Goal: Task Accomplishment & Management: Manage account settings

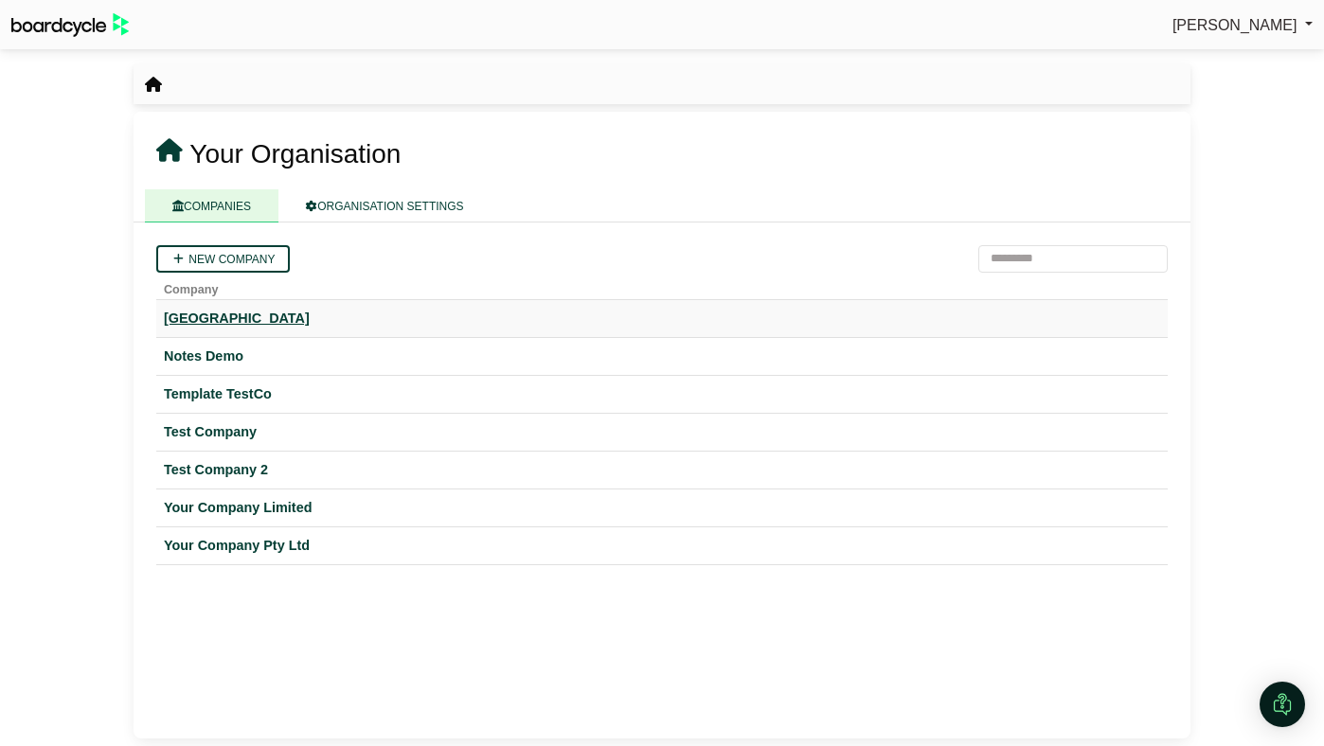
click at [257, 319] on div "Hogwarts University" at bounding box center [662, 319] width 996 height 22
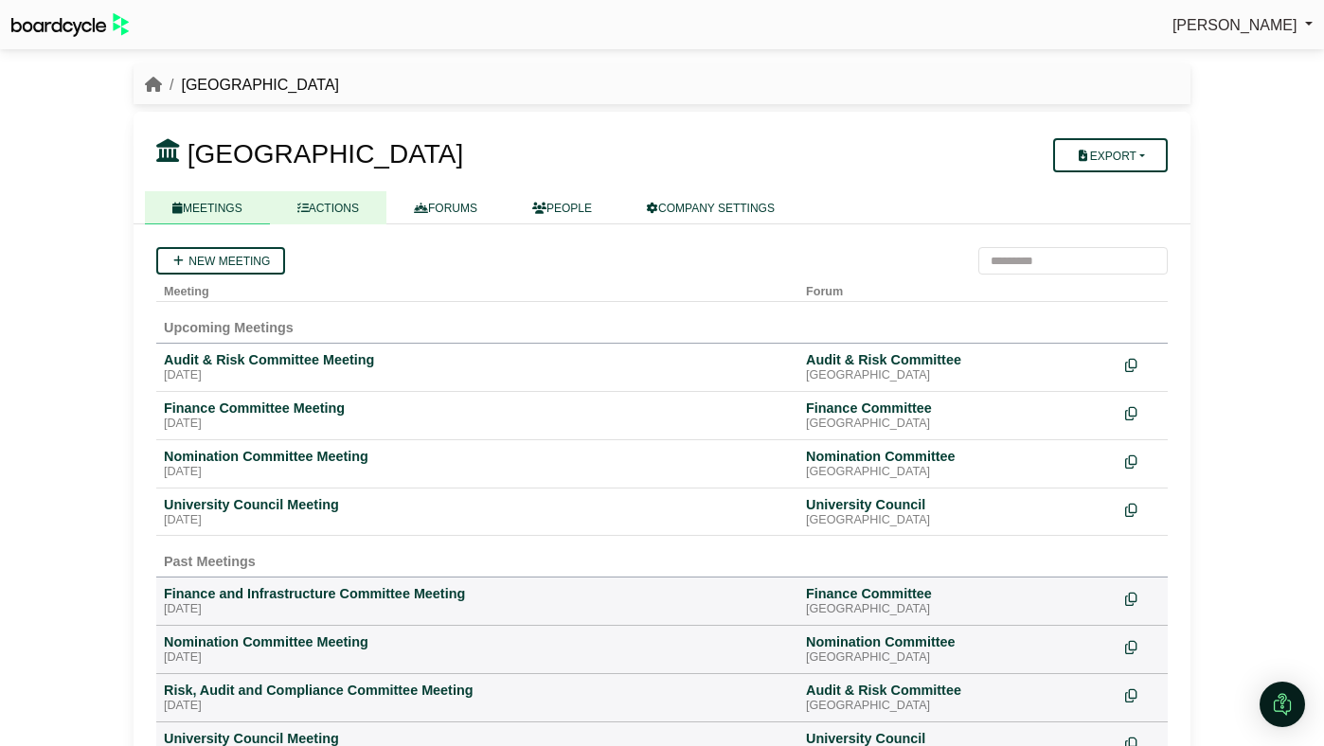
click at [317, 211] on link "ACTIONS" at bounding box center [328, 207] width 116 height 33
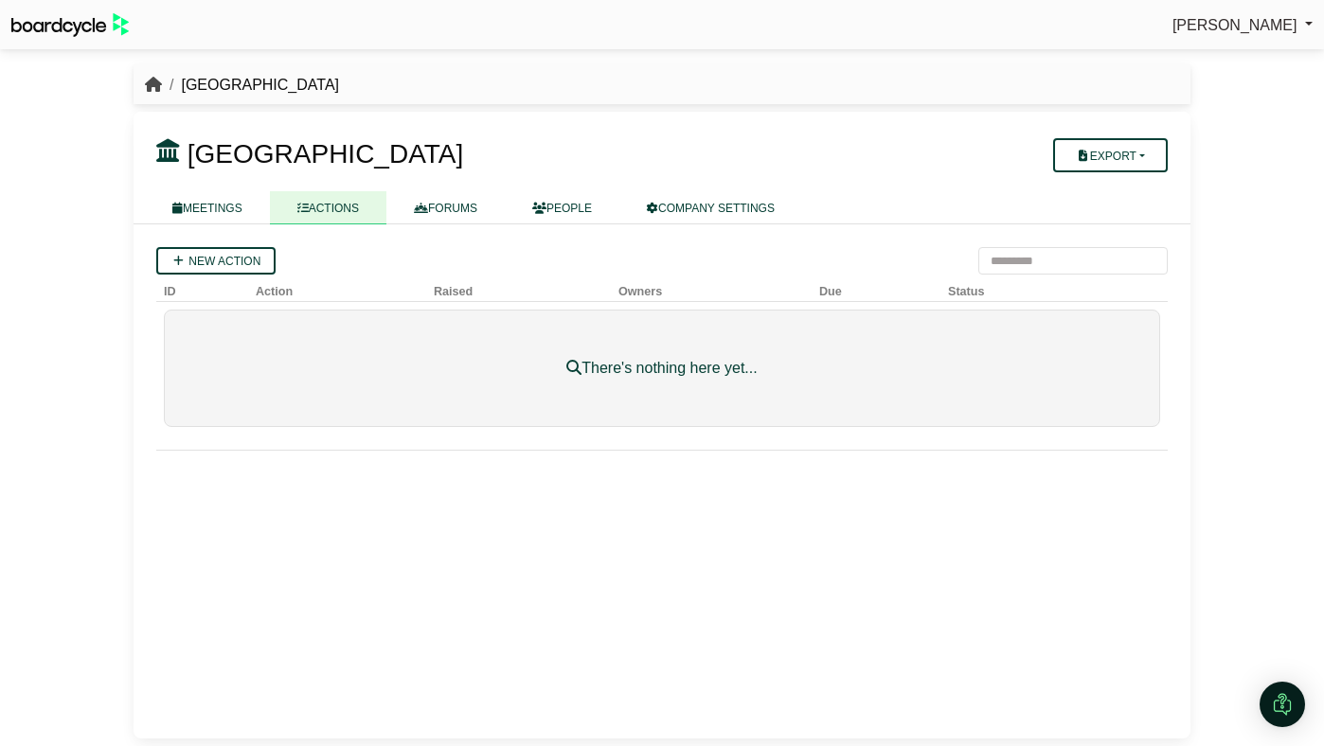
click at [151, 81] on icon "breadcrumb" at bounding box center [153, 84] width 17 height 15
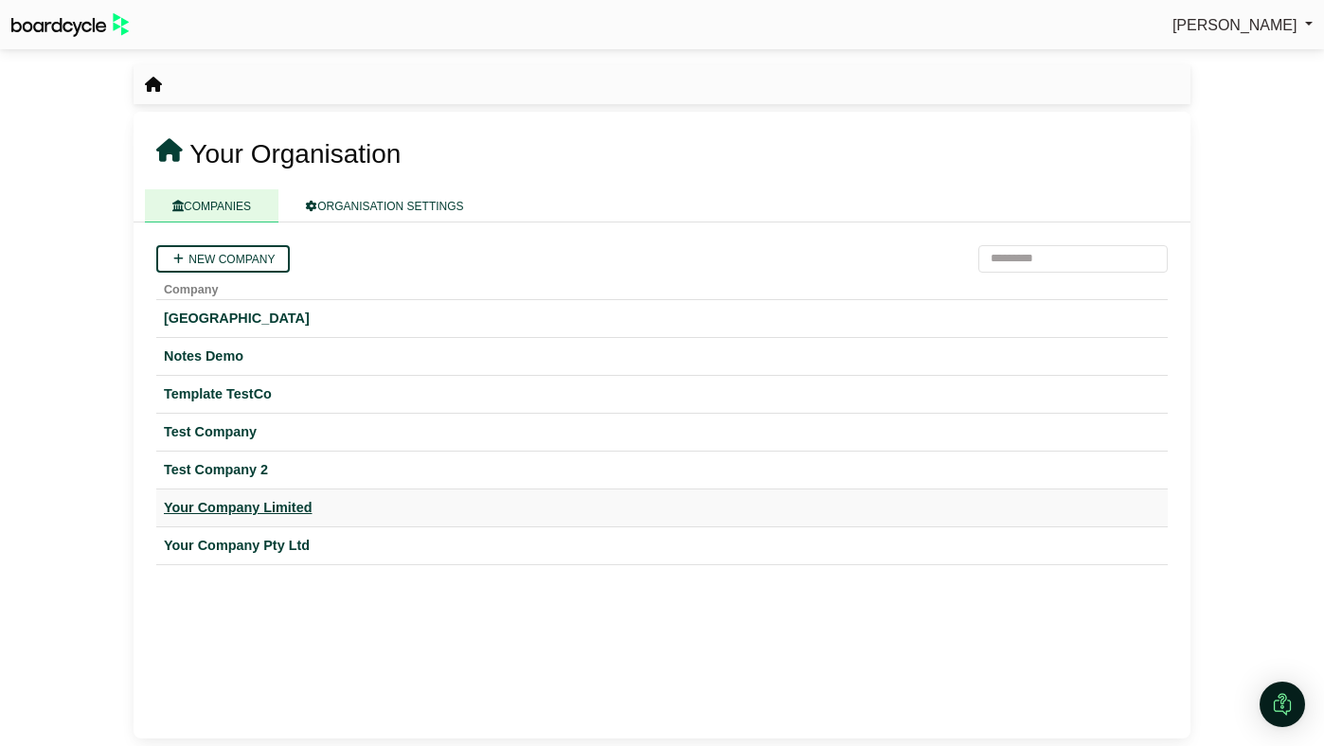
click at [189, 512] on div "Your Company Limited" at bounding box center [662, 508] width 996 height 22
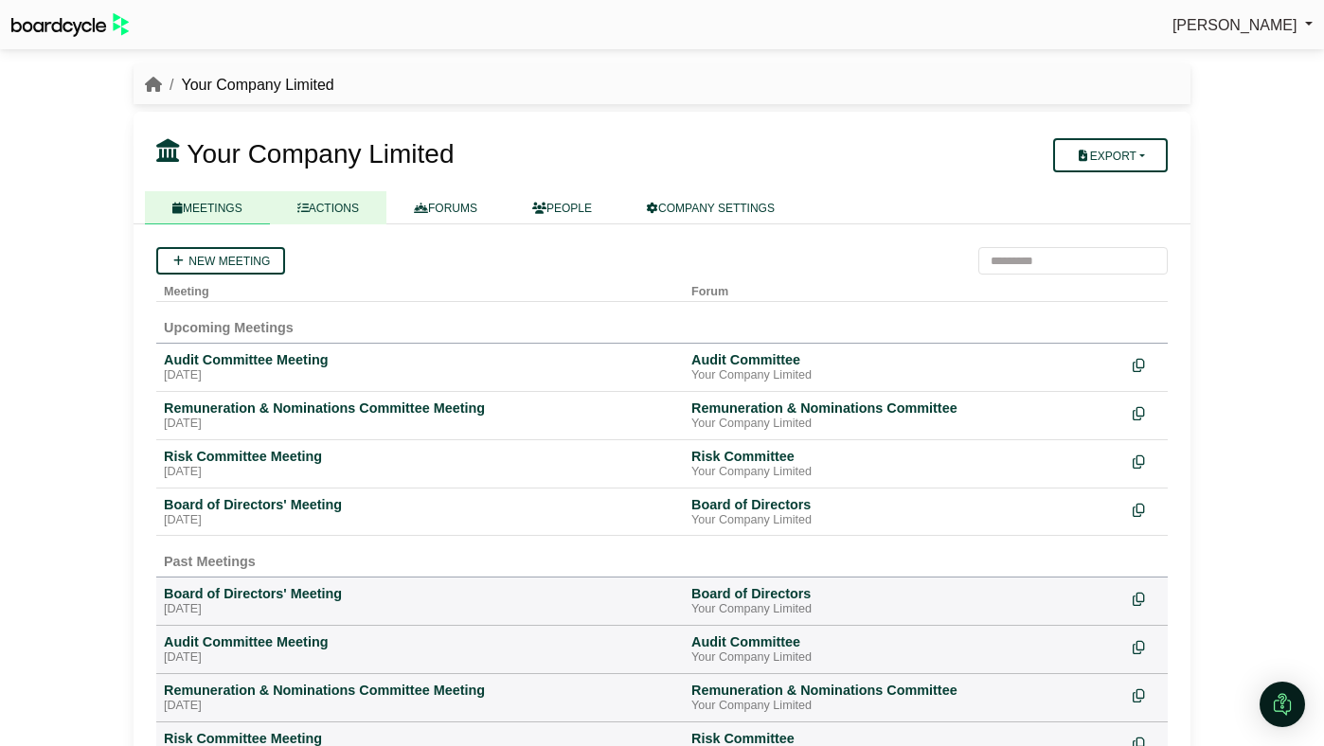
click at [331, 207] on link "ACTIONS" at bounding box center [328, 207] width 116 height 33
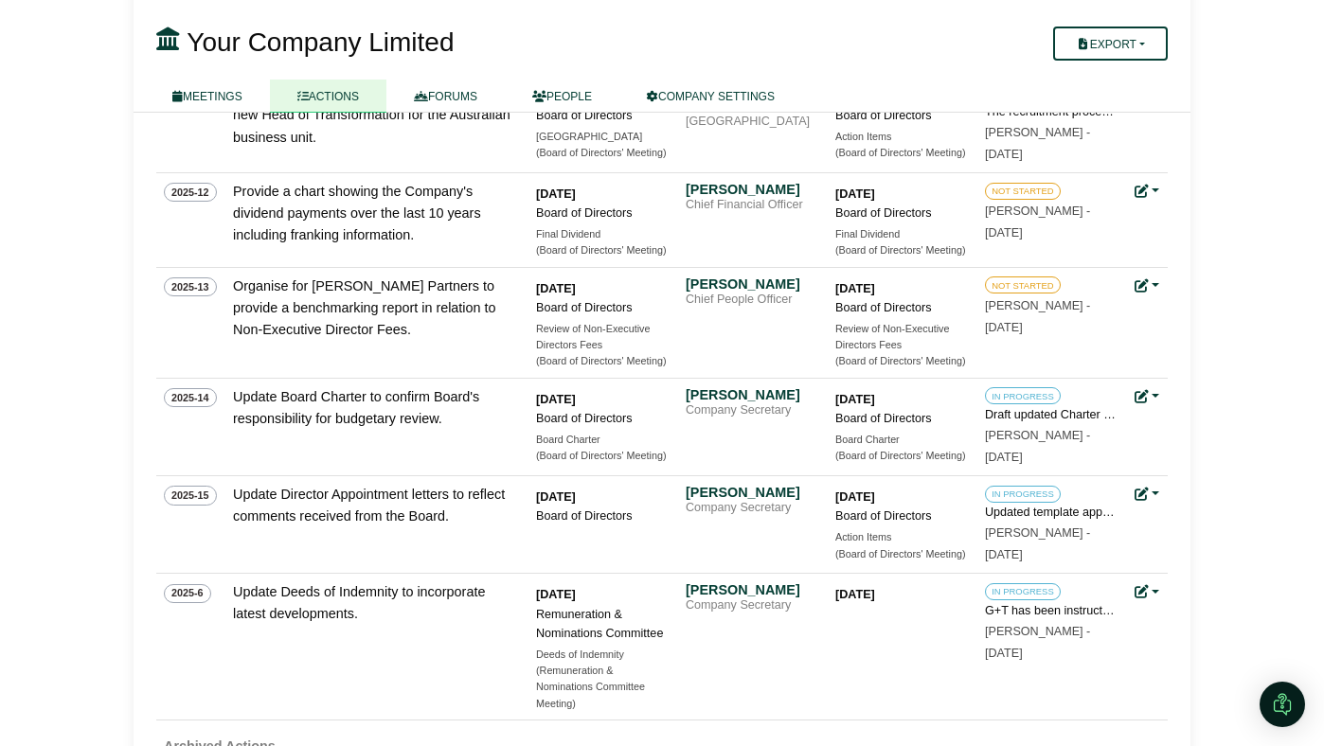
scroll to position [1072, 0]
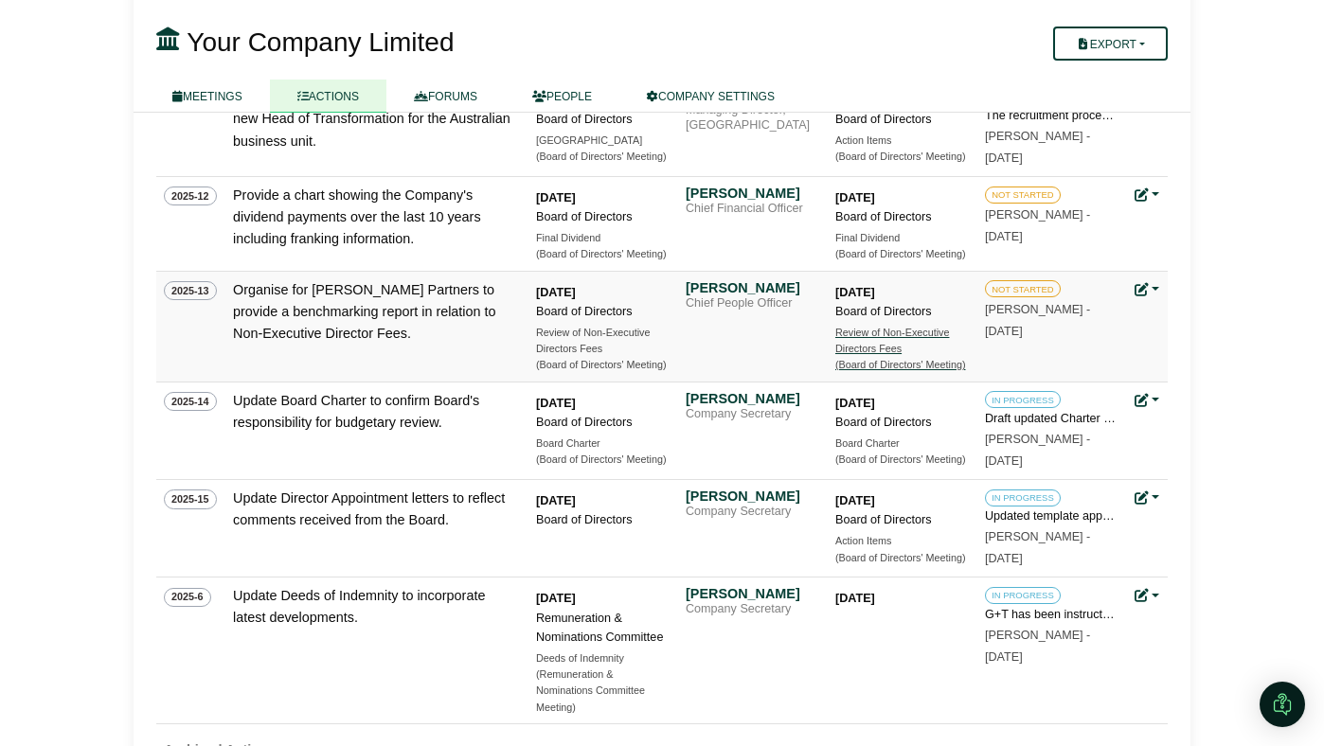
click at [843, 344] on div "Review of Non-Executive Directors Fees" at bounding box center [901, 341] width 133 height 33
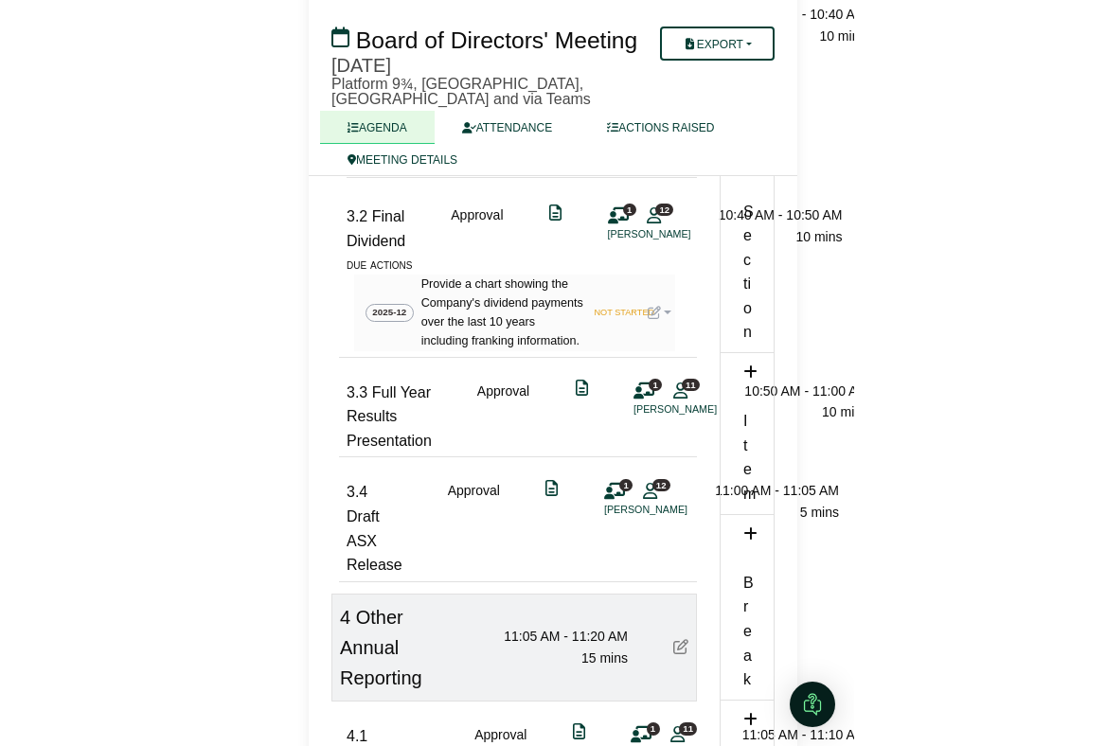
scroll to position [2643, 0]
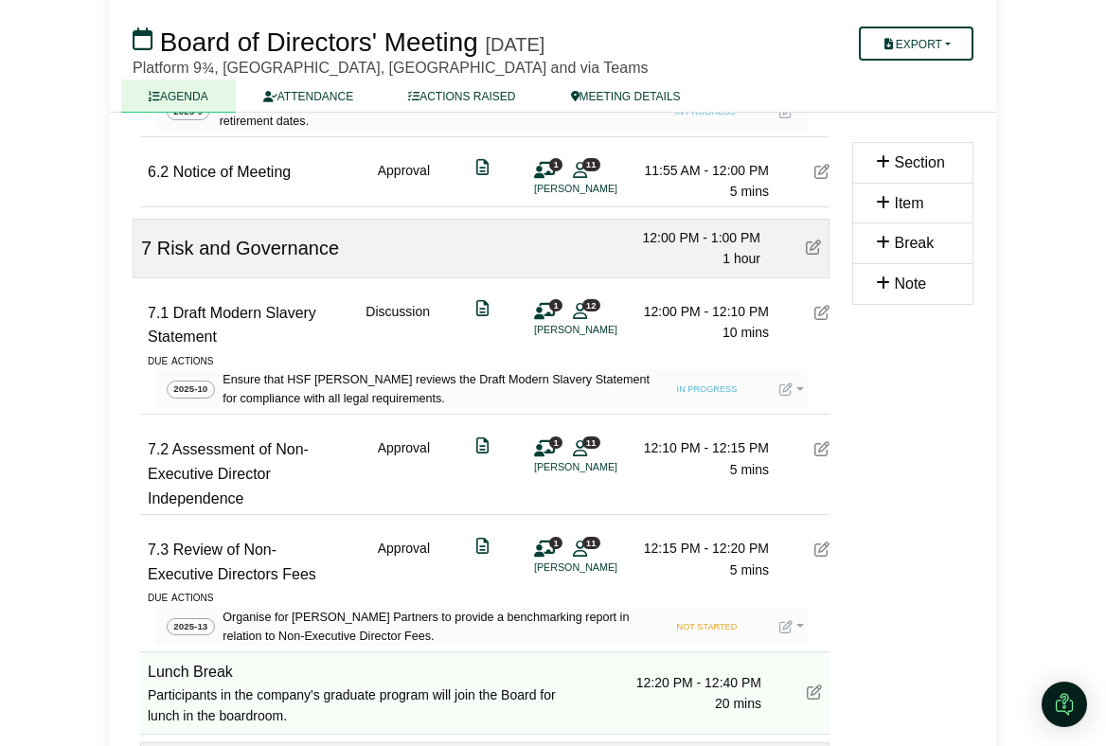
click at [790, 383] on icon at bounding box center [785, 389] width 13 height 13
click at [806, 399] on button "Update status" at bounding box center [855, 417] width 152 height 36
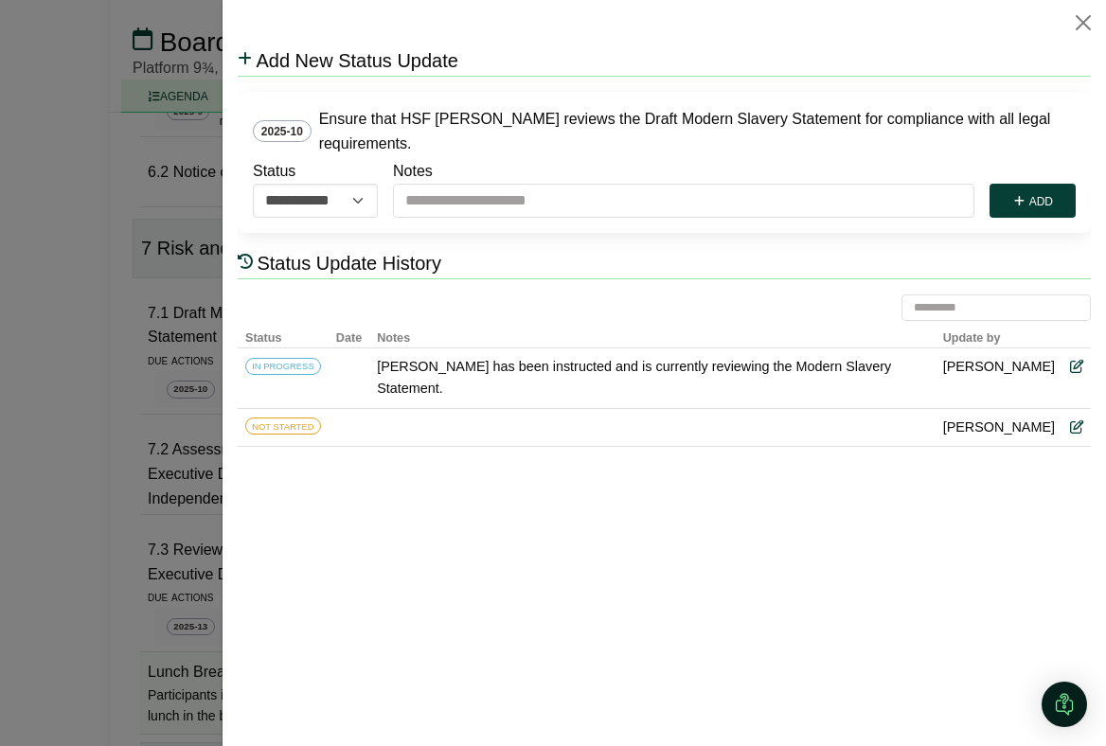
scroll to position [0, 0]
click at [1091, 31] on button "Close" at bounding box center [1083, 23] width 30 height 30
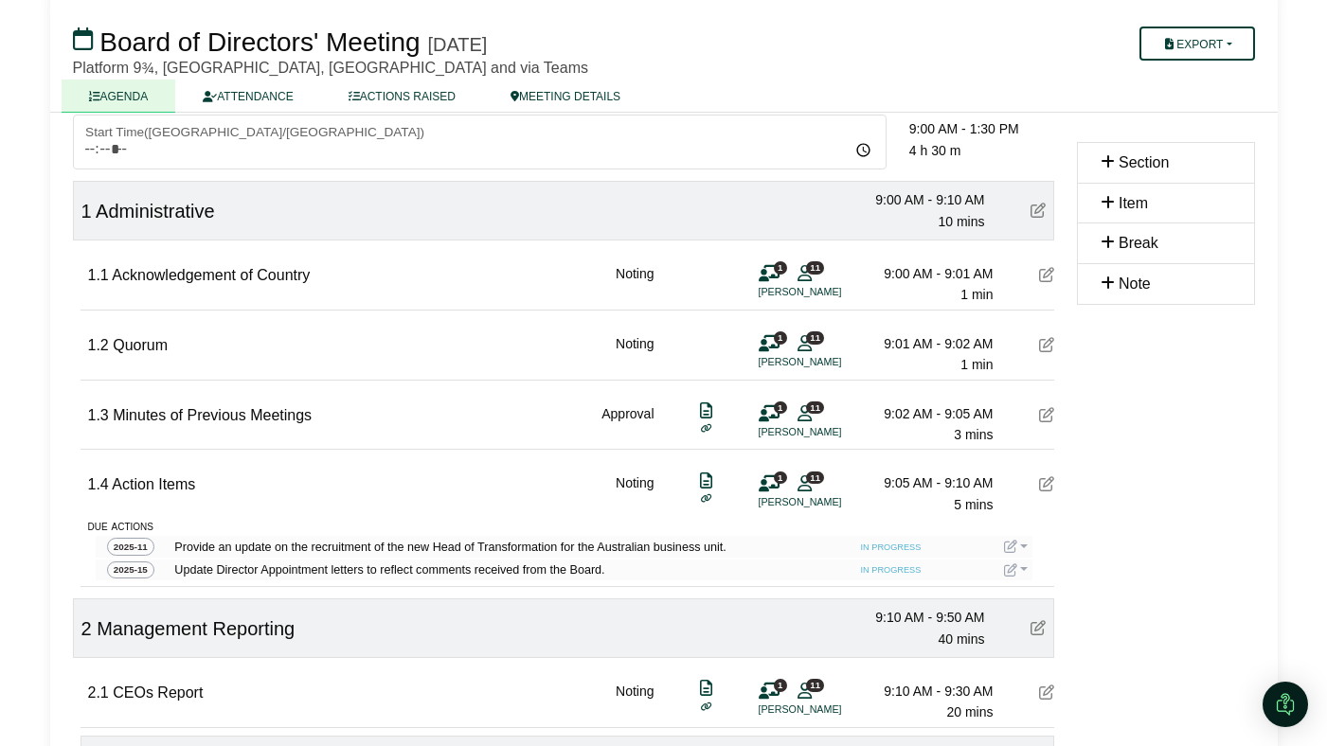
scroll to position [199, 0]
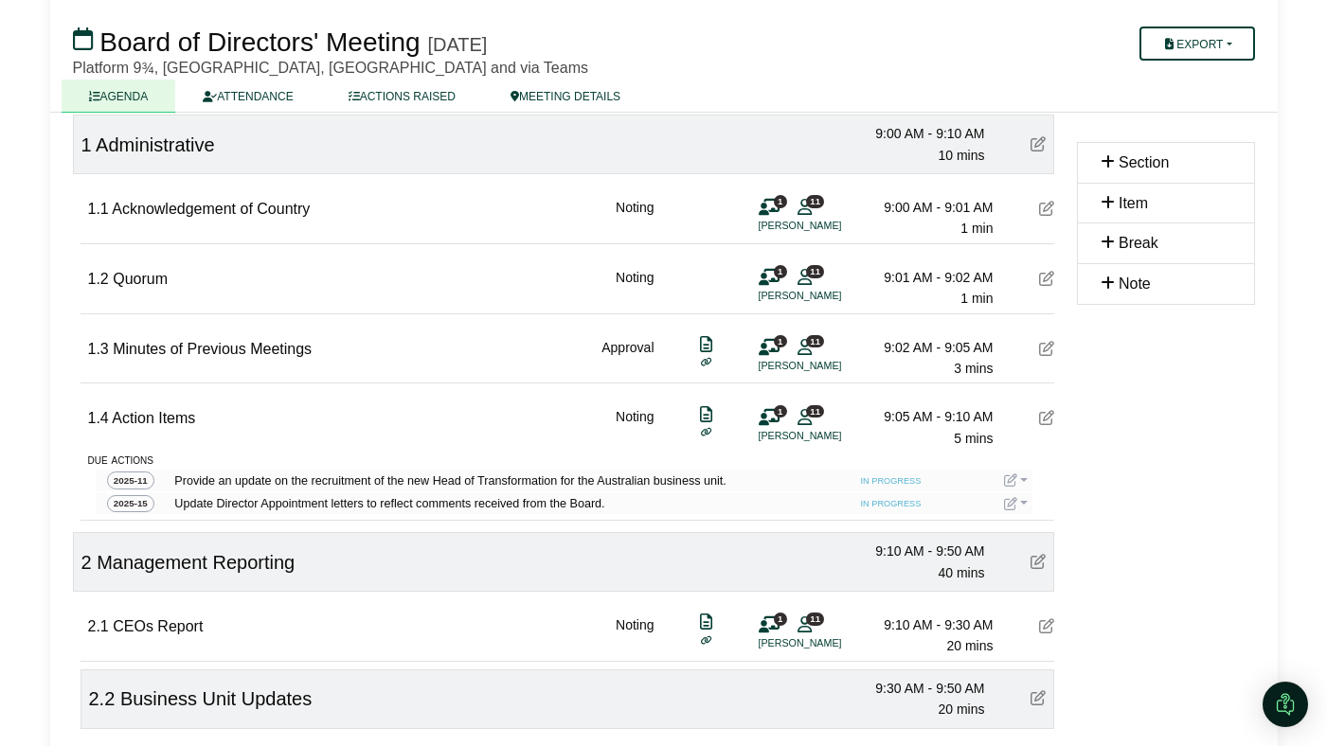
click at [1014, 506] on icon at bounding box center [1010, 503] width 13 height 13
click at [1017, 517] on button "Update status" at bounding box center [1080, 531] width 152 height 36
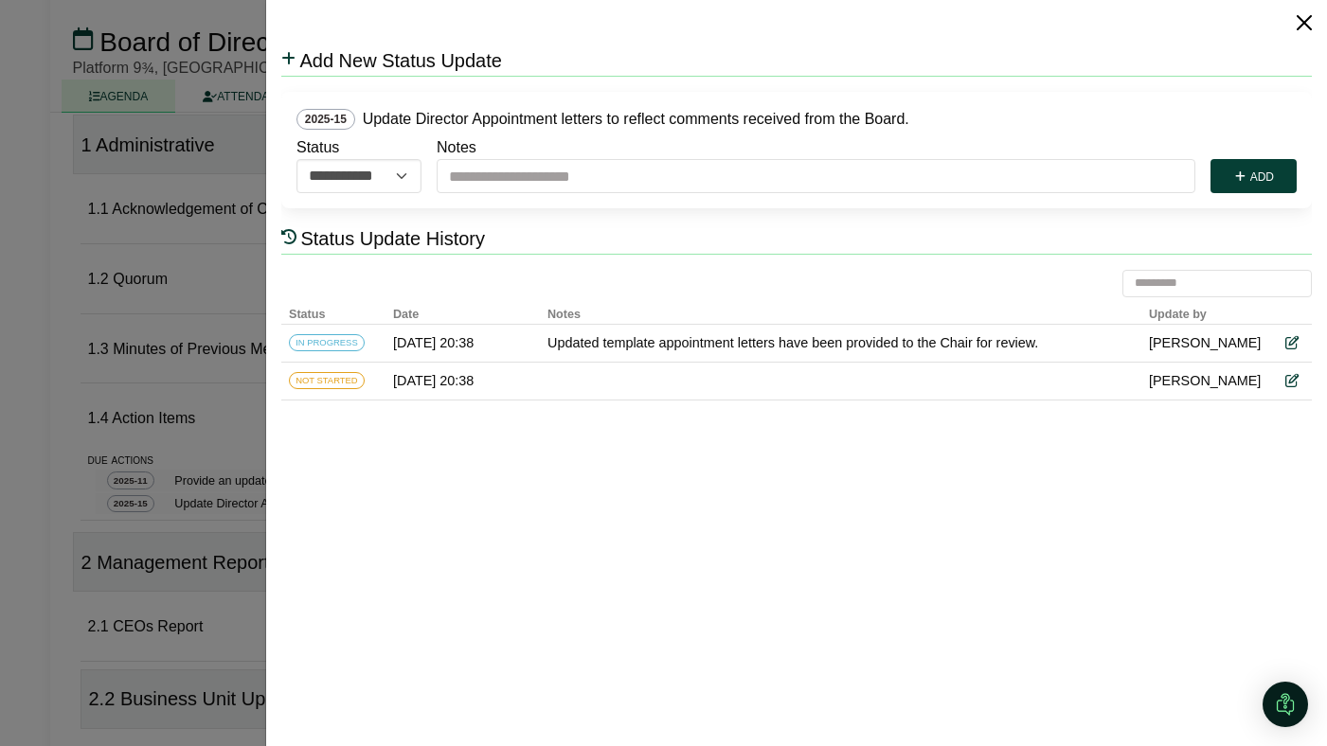
click at [1105, 22] on button "Close" at bounding box center [1304, 23] width 30 height 30
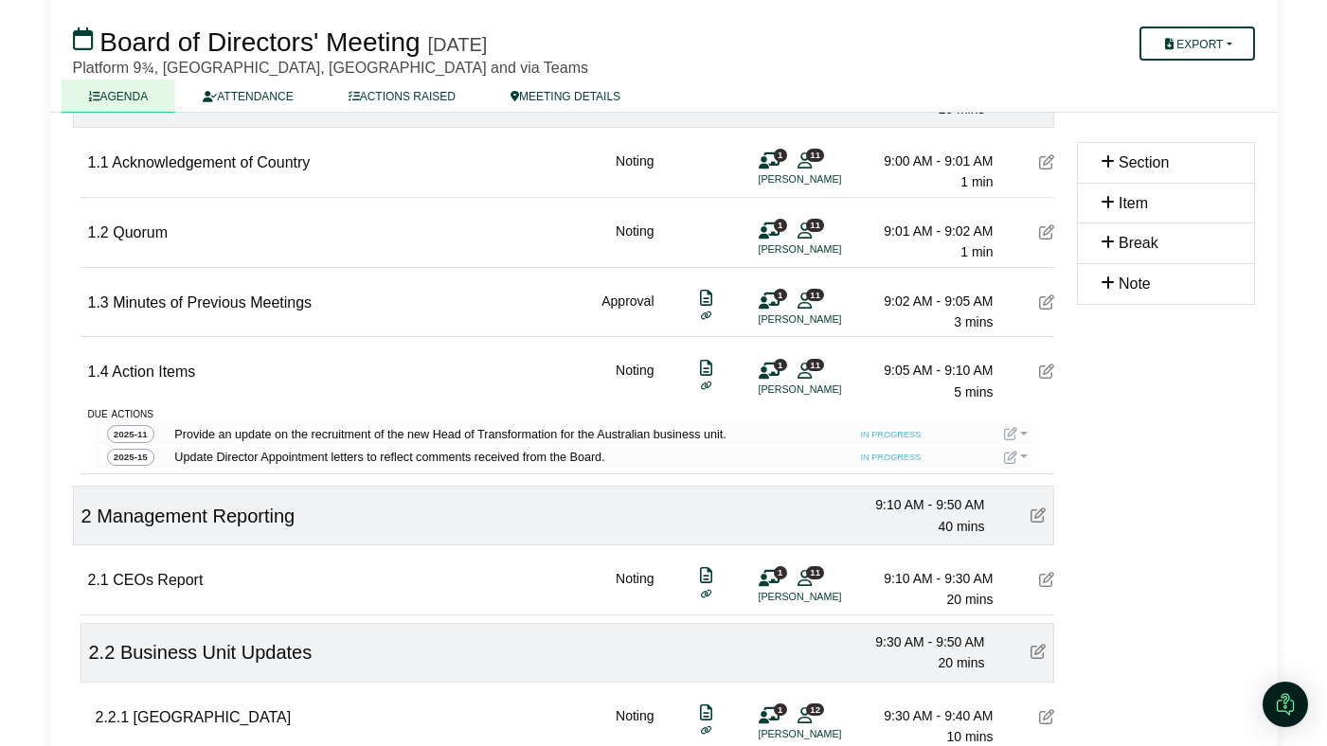
scroll to position [242, 0]
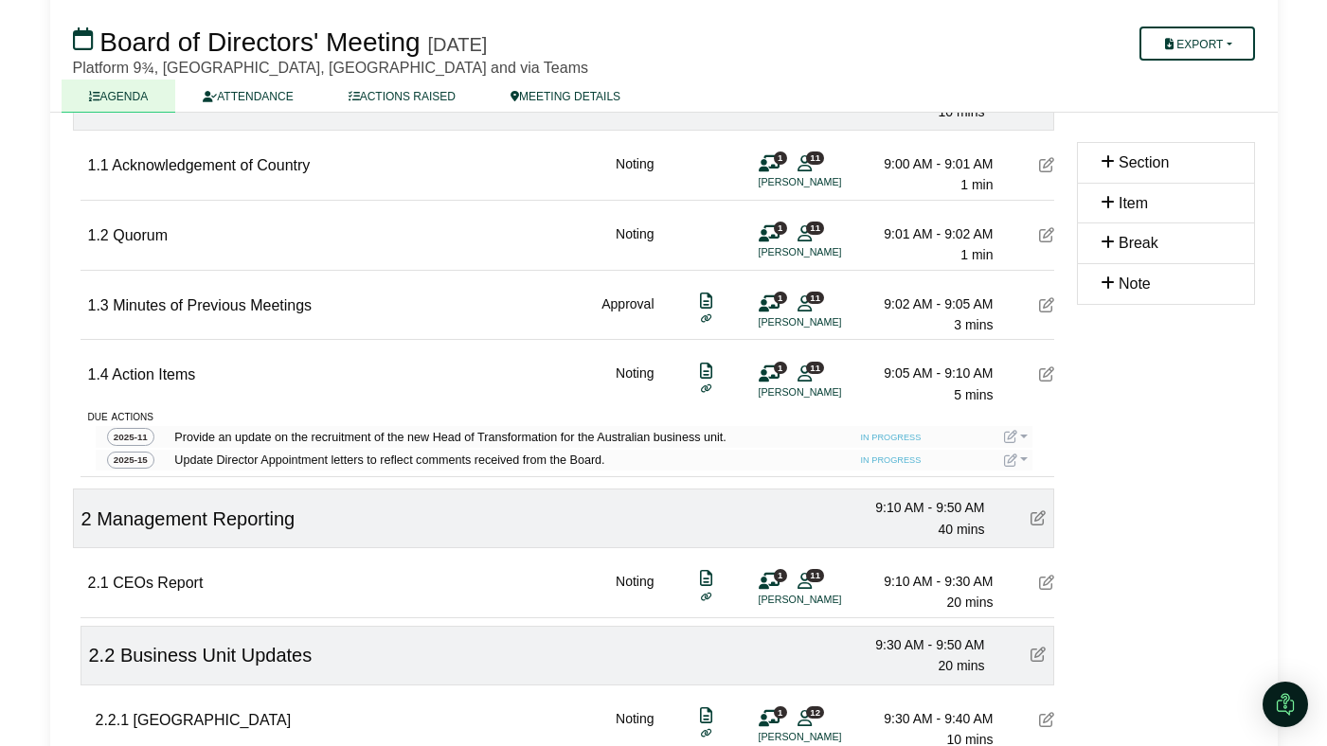
click at [1012, 463] on icon at bounding box center [1010, 460] width 13 height 13
click at [1028, 525] on icon "button" at bounding box center [1025, 523] width 13 height 13
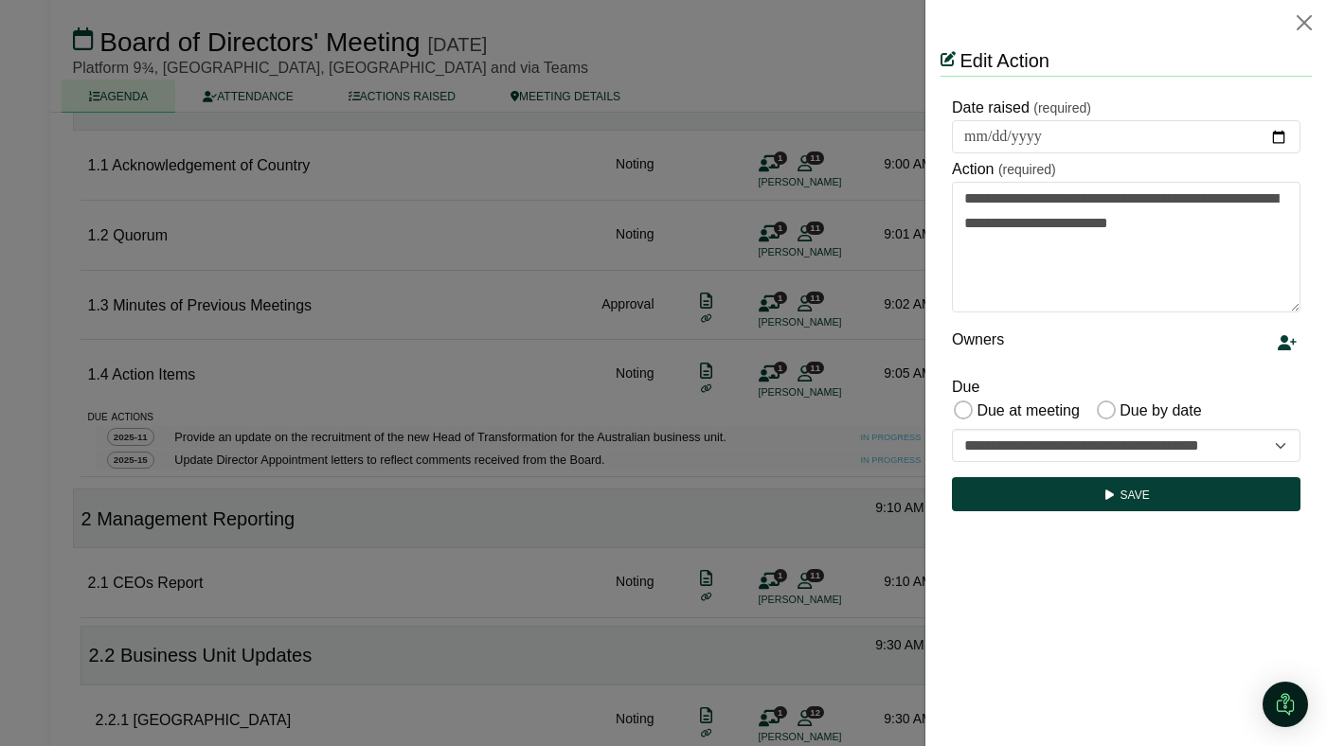
scroll to position [0, 0]
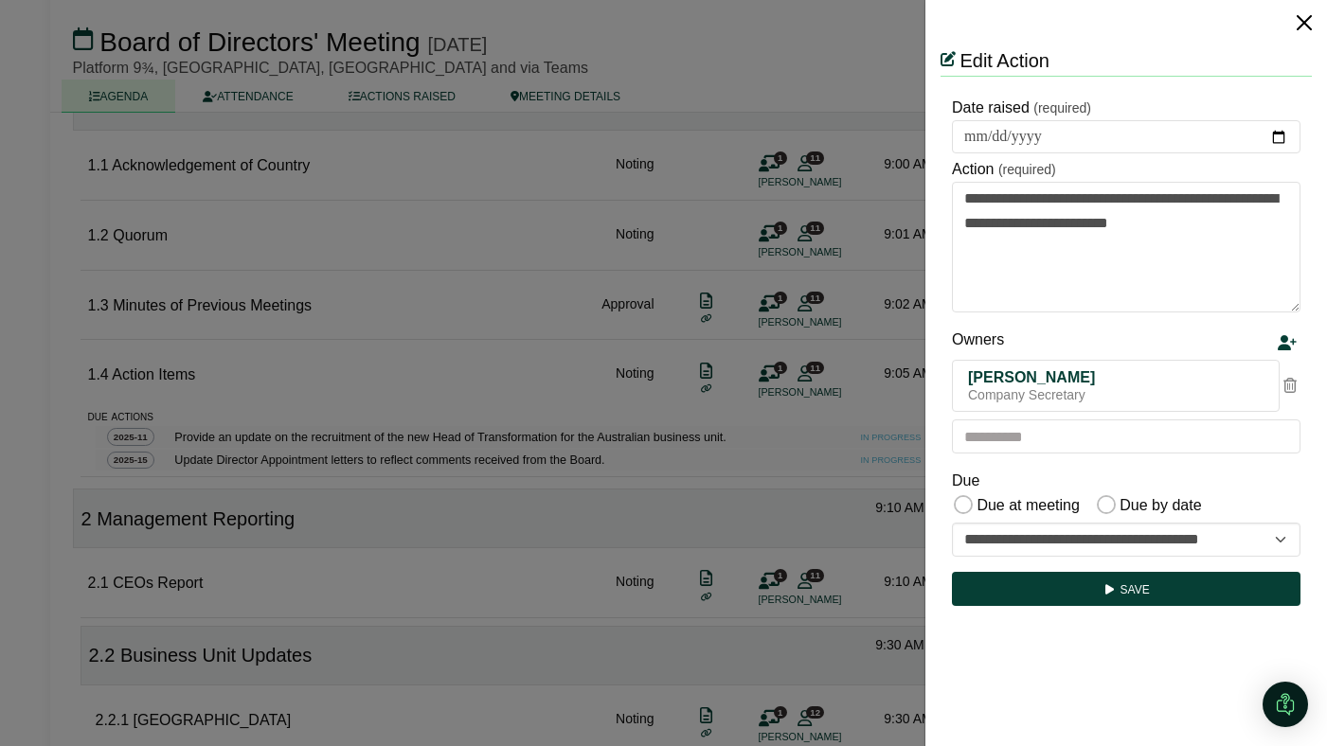
click at [1301, 18] on button "Close" at bounding box center [1304, 23] width 30 height 30
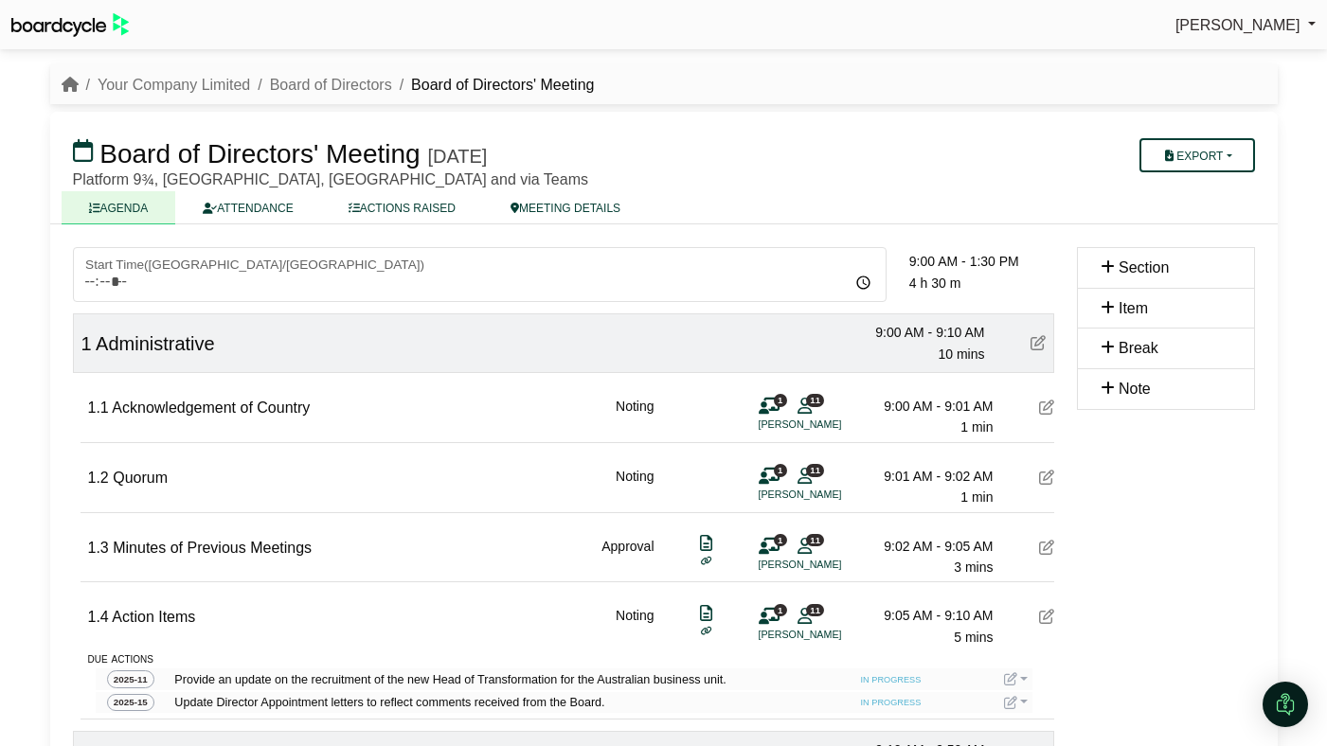
scroll to position [242, 0]
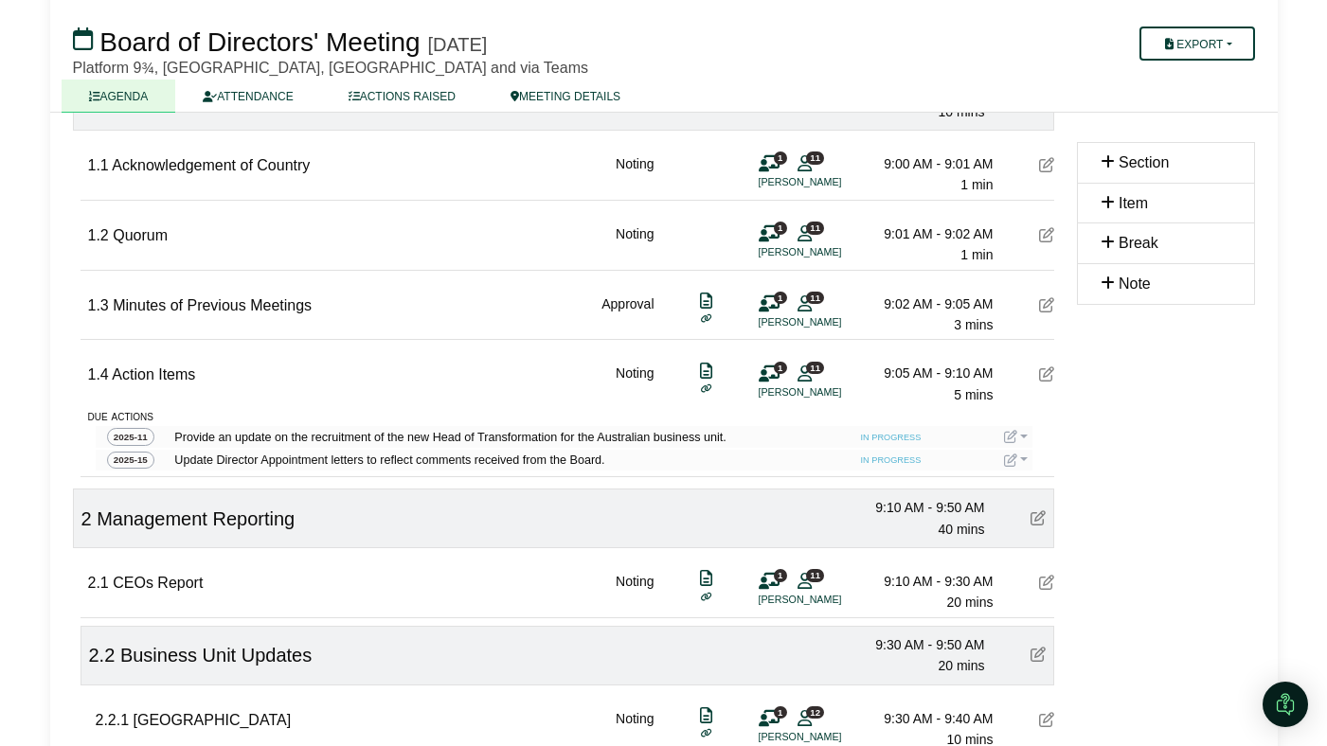
click at [879, 438] on span "IN PROGRESS" at bounding box center [891, 438] width 72 height 15
click at [880, 453] on div "IN PROGRESS" at bounding box center [879, 460] width 93 height 19
click at [522, 437] on span "Provide an update on the recruitment of the new Head of Transformation for the …" at bounding box center [495, 437] width 651 height 19
click at [514, 460] on span "Update Director Appointment letters to reflect comments received from the Board." at bounding box center [495, 460] width 651 height 19
click at [123, 438] on span "2025-11" at bounding box center [131, 437] width 48 height 18
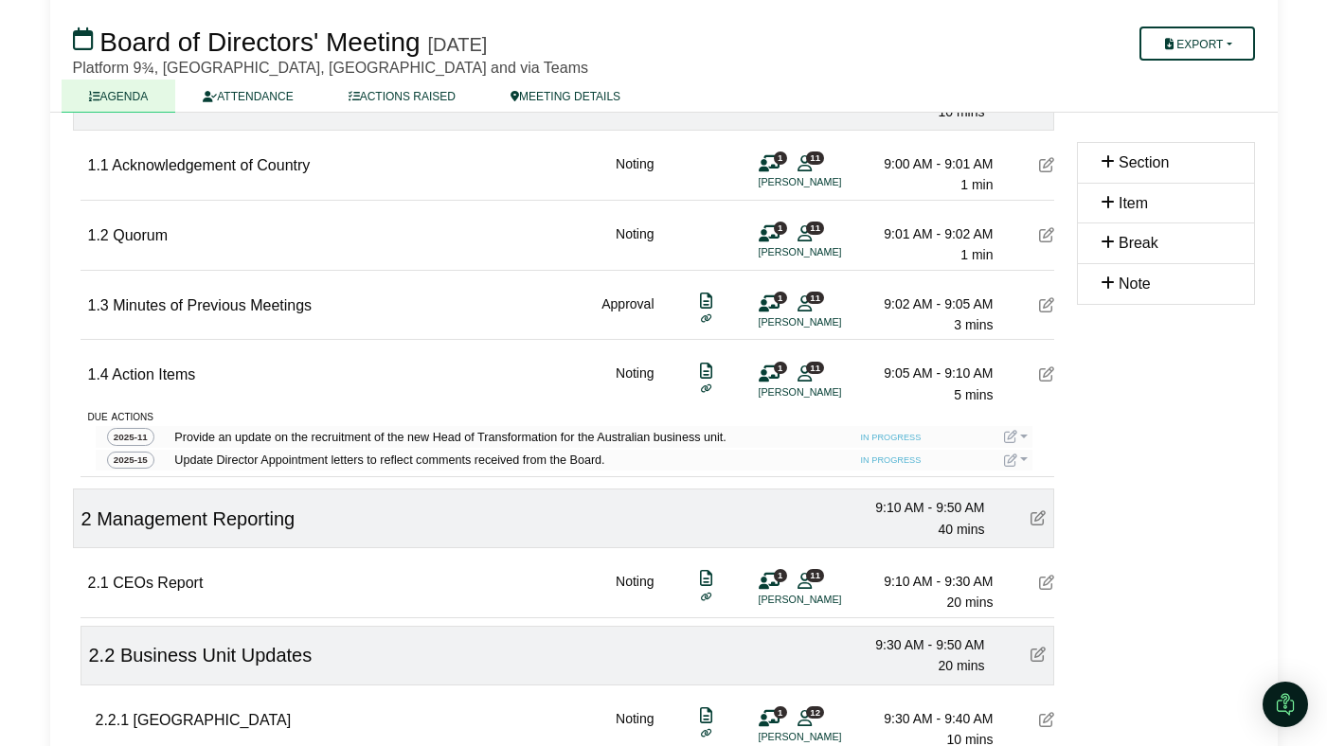
click at [125, 454] on span "2025-15" at bounding box center [131, 461] width 48 height 18
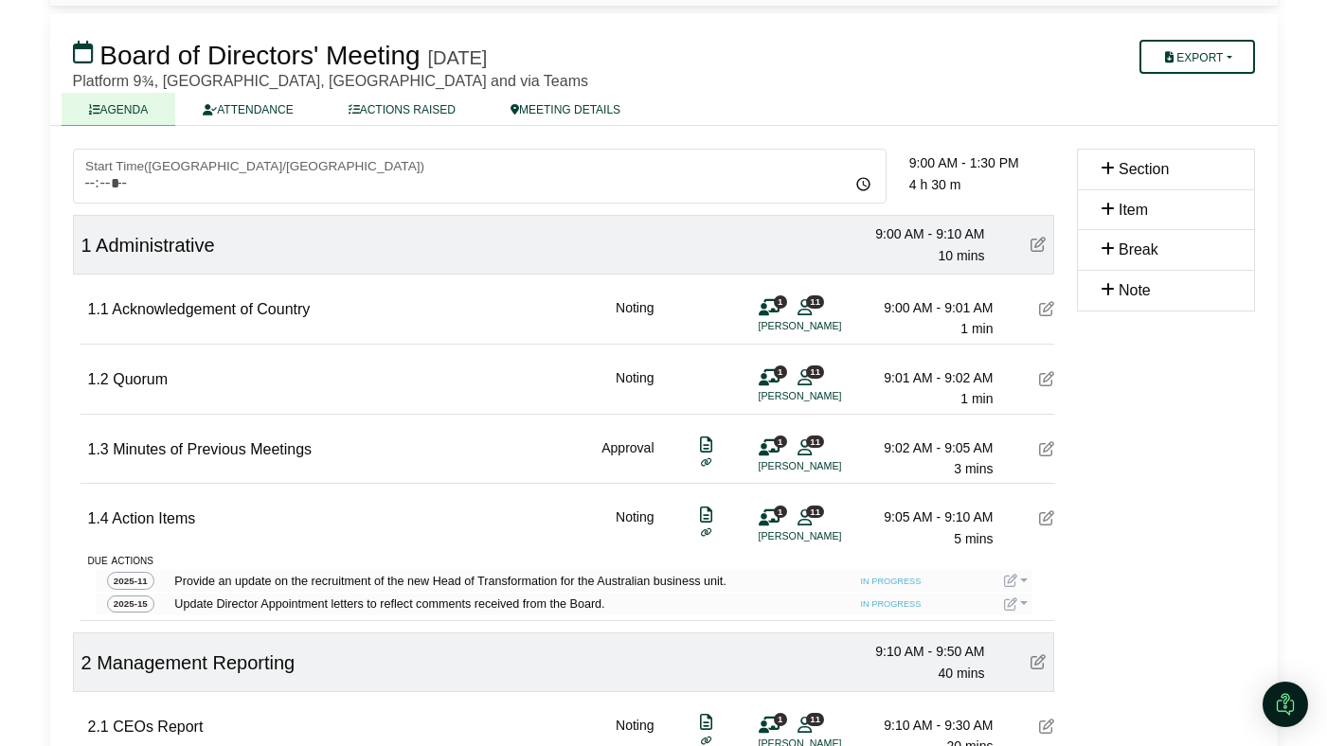
scroll to position [0, 0]
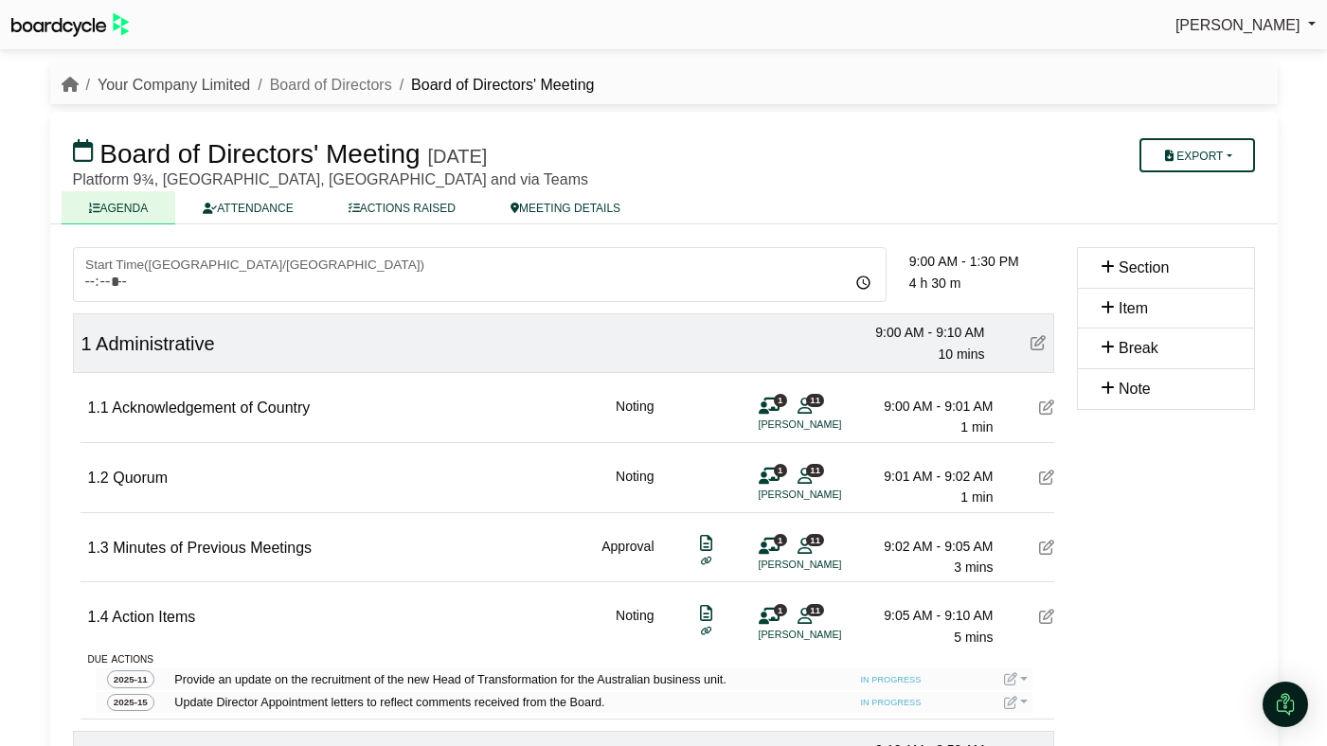
click at [206, 82] on link "Your Company Limited" at bounding box center [174, 85] width 152 height 16
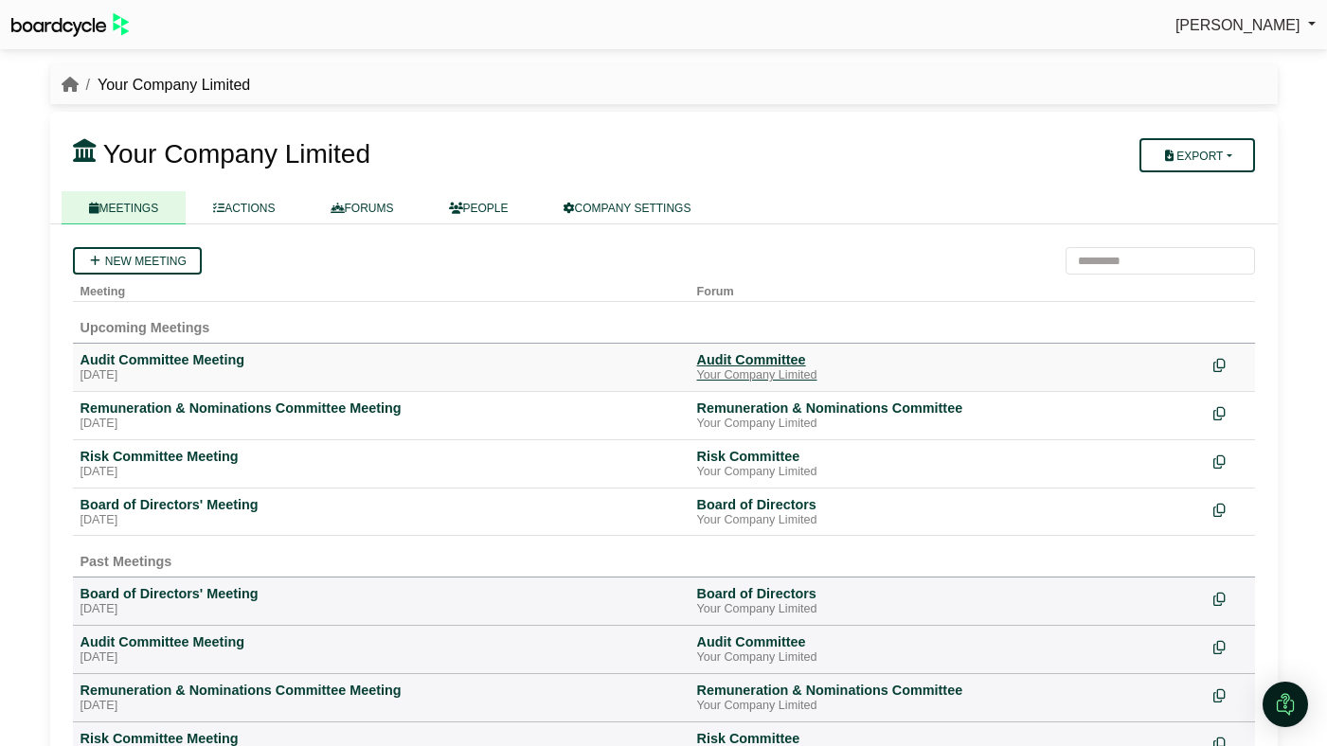
click at [724, 368] on div "Your Company Limited" at bounding box center [947, 375] width 501 height 15
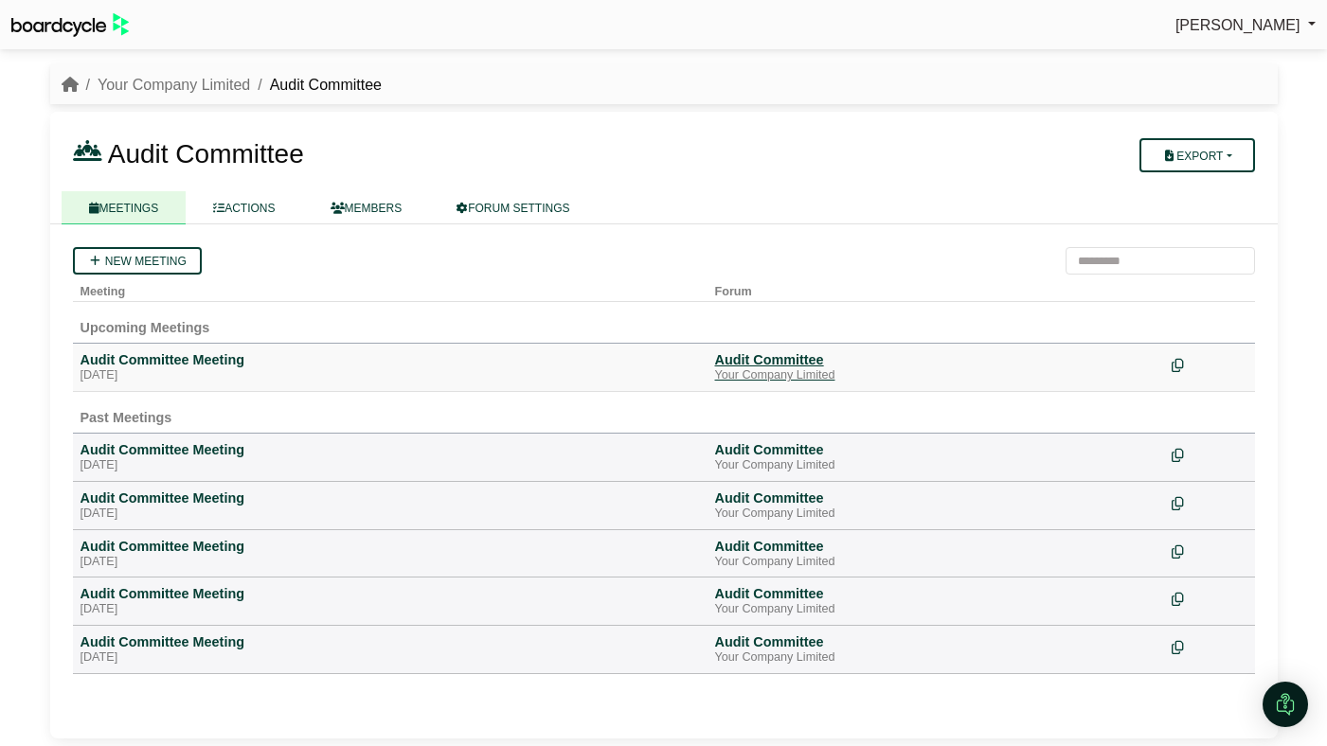
click at [780, 359] on div "Audit Committee" at bounding box center [935, 359] width 441 height 17
click at [402, 219] on link "MEMBERS" at bounding box center [366, 207] width 127 height 33
